Goal: Transaction & Acquisition: Purchase product/service

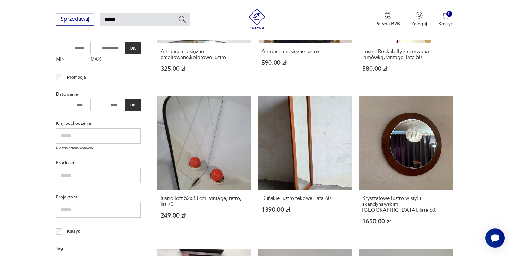
scroll to position [202, 0]
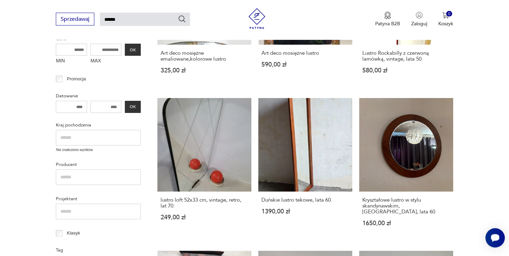
click at [75, 142] on input "text" at bounding box center [98, 138] width 85 height 16
type input "******"
click at [77, 47] on input "MIN" at bounding box center [71, 50] width 31 height 12
type input "***"
click at [112, 49] on input "MAX" at bounding box center [105, 50] width 31 height 12
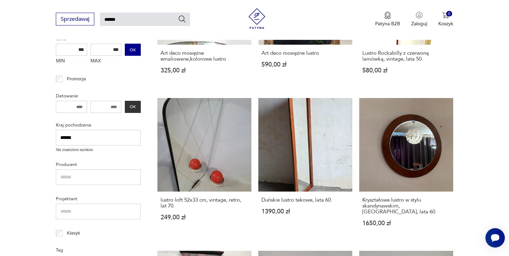
type input "***"
click at [138, 50] on button "OK" at bounding box center [133, 50] width 16 height 12
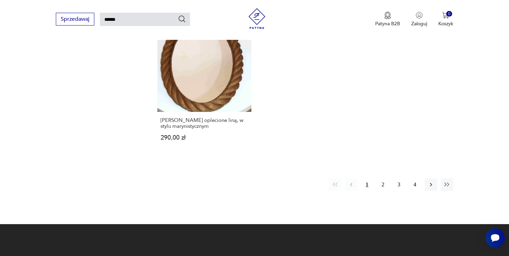
scroll to position [888, 0]
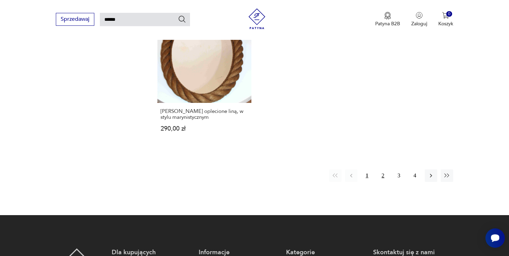
click at [385, 170] on button "2" at bounding box center [383, 176] width 12 height 12
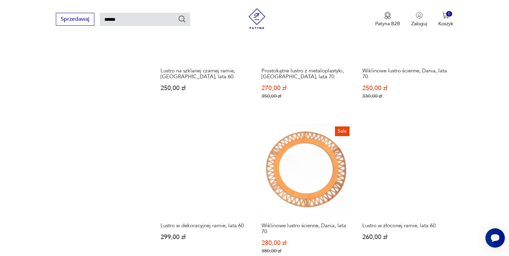
scroll to position [676, 0]
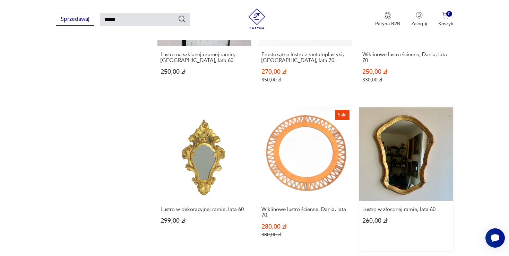
click at [390, 140] on link "Lustro w złoconej ramie, lata 60. 260,00 zł" at bounding box center [406, 179] width 94 height 144
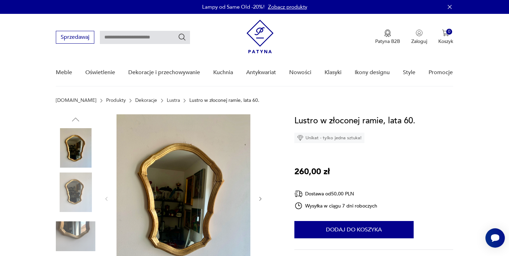
click at [178, 209] on img at bounding box center [183, 198] width 134 height 168
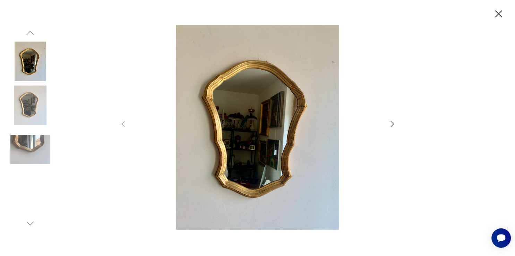
click at [219, 121] on img at bounding box center [257, 127] width 247 height 205
click at [391, 124] on icon "button" at bounding box center [392, 124] width 8 height 8
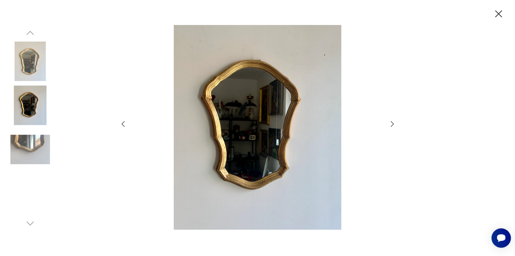
click at [391, 124] on icon "button" at bounding box center [392, 124] width 8 height 8
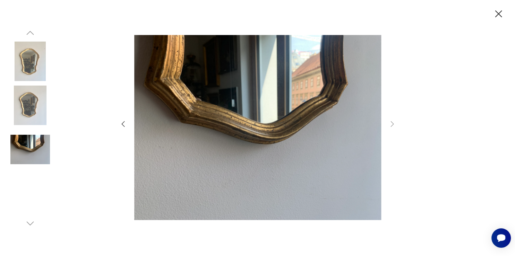
click at [263, 138] on img at bounding box center [257, 127] width 247 height 205
click at [26, 106] on img at bounding box center [30, 106] width 40 height 40
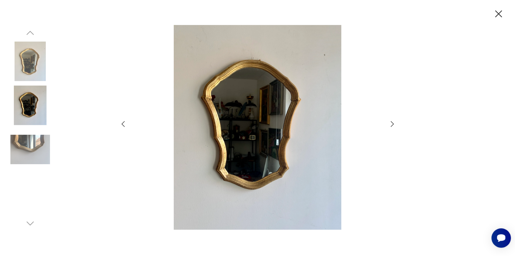
click at [261, 105] on img at bounding box center [257, 127] width 247 height 205
click at [121, 124] on icon "button" at bounding box center [123, 124] width 8 height 8
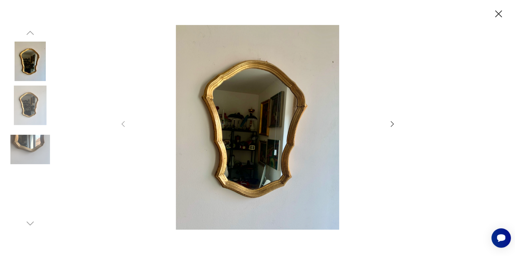
click at [390, 123] on icon "button" at bounding box center [392, 124] width 8 height 8
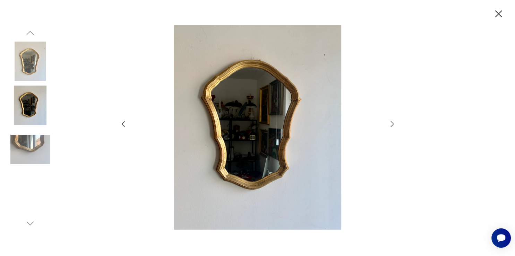
click at [390, 123] on icon "button" at bounding box center [392, 124] width 8 height 8
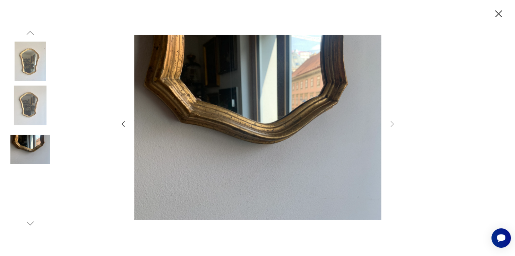
click at [497, 13] on icon "button" at bounding box center [498, 13] width 7 height 7
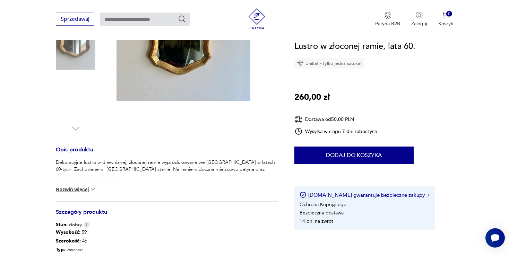
scroll to position [183, 0]
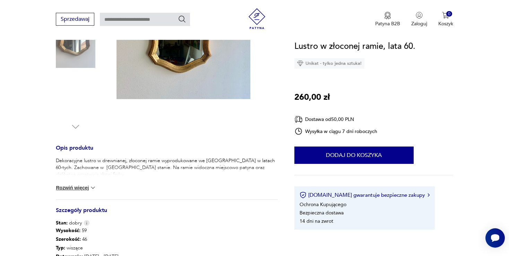
click at [80, 187] on button "Rozwiń więcej" at bounding box center [76, 187] width 40 height 7
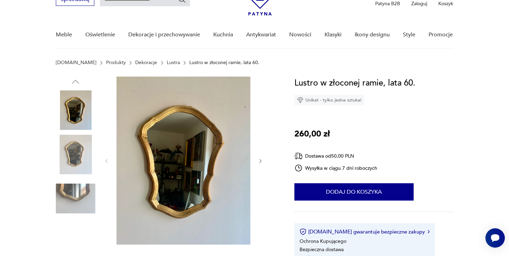
scroll to position [36, 0]
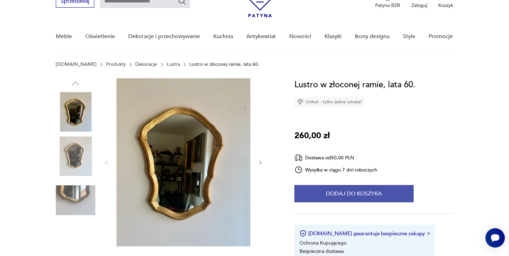
click at [341, 198] on button "Dodaj do koszyka" at bounding box center [353, 193] width 119 height 17
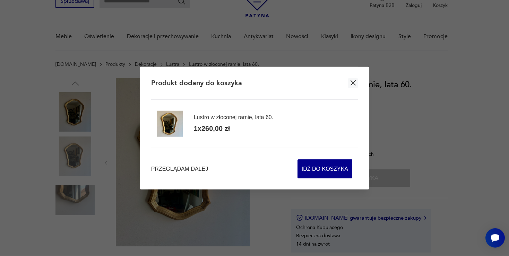
click at [186, 165] on div "Przeglądam dalej Idź do koszyka" at bounding box center [254, 163] width 207 height 31
click at [174, 172] on span "Przeglądam dalej" at bounding box center [179, 169] width 57 height 8
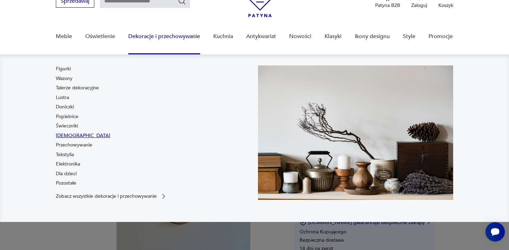
click at [64, 137] on link "[DEMOGRAPHIC_DATA]" at bounding box center [83, 135] width 54 height 7
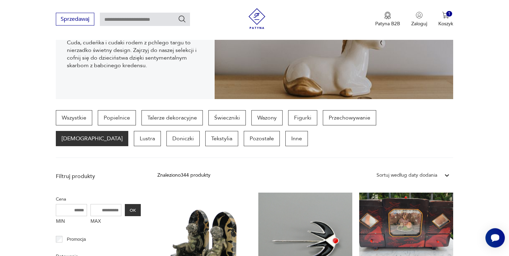
scroll to position [128, 0]
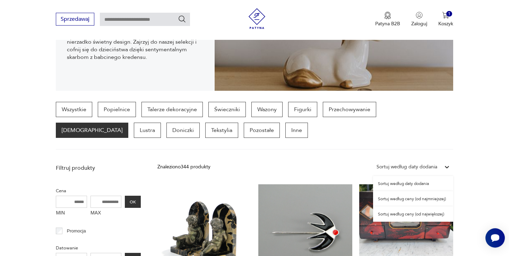
click at [447, 166] on icon at bounding box center [446, 167] width 7 height 7
click at [416, 198] on div "Sortuj według ceny (od najmniejszej)" at bounding box center [413, 198] width 80 height 15
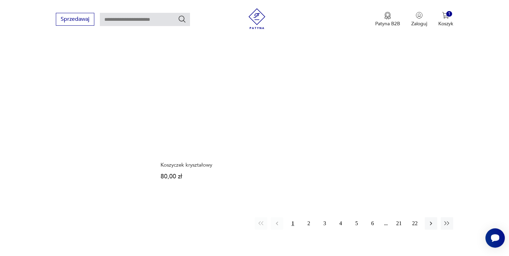
scroll to position [1051, 0]
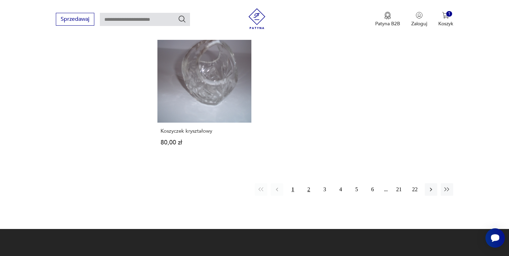
click at [307, 188] on button "2" at bounding box center [309, 189] width 12 height 12
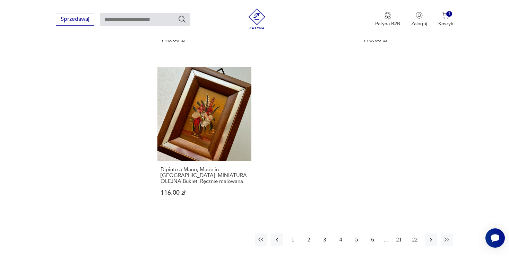
scroll to position [1026, 0]
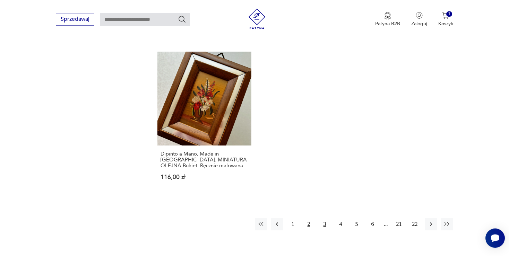
click at [324, 218] on button "3" at bounding box center [325, 224] width 12 height 12
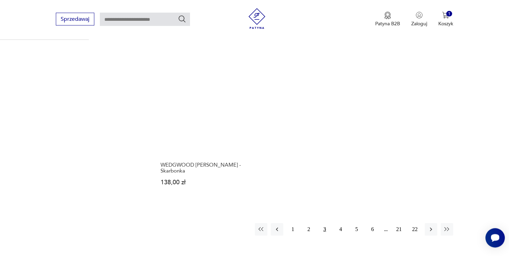
scroll to position [1026, 0]
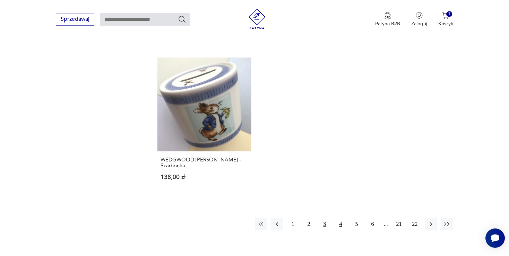
click at [340, 218] on button "4" at bounding box center [341, 224] width 12 height 12
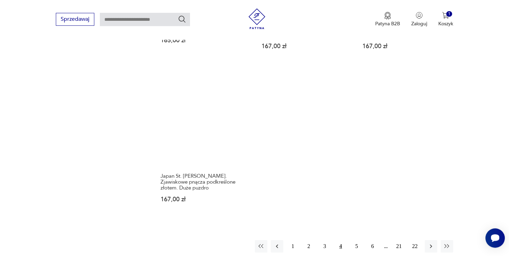
scroll to position [1026, 0]
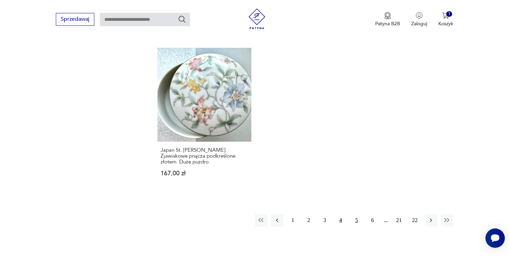
click at [355, 219] on button "5" at bounding box center [356, 220] width 12 height 12
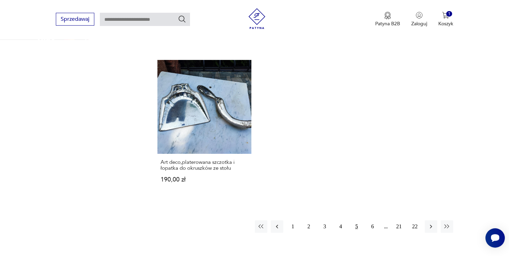
scroll to position [1007, 0]
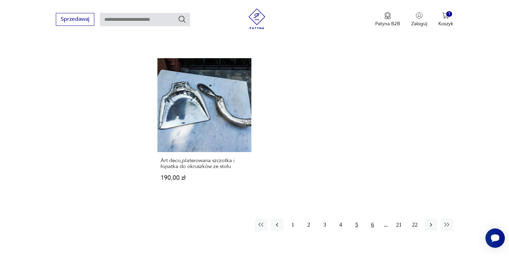
click at [374, 225] on button "6" at bounding box center [372, 225] width 12 height 12
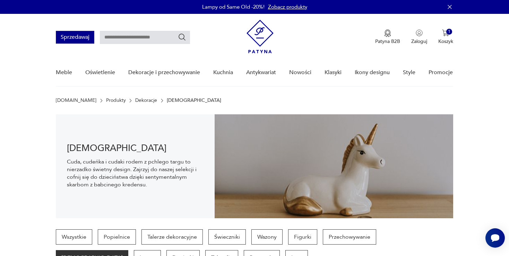
click at [76, 37] on button "Sprzedawaj" at bounding box center [75, 37] width 38 height 13
